Goal: Find specific page/section: Find specific page/section

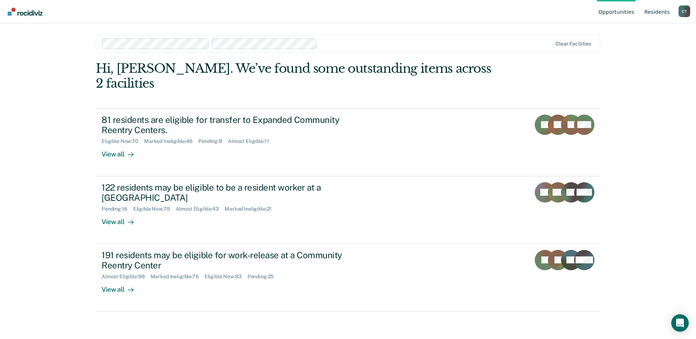
click at [649, 8] on link "Resident s" at bounding box center [657, 11] width 28 height 23
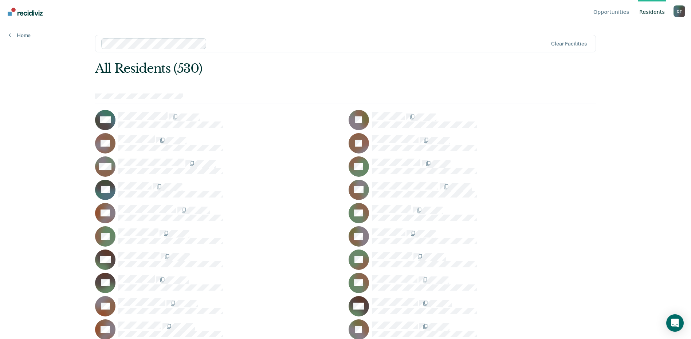
scroll to position [1182, 0]
